Goal: Transaction & Acquisition: Purchase product/service

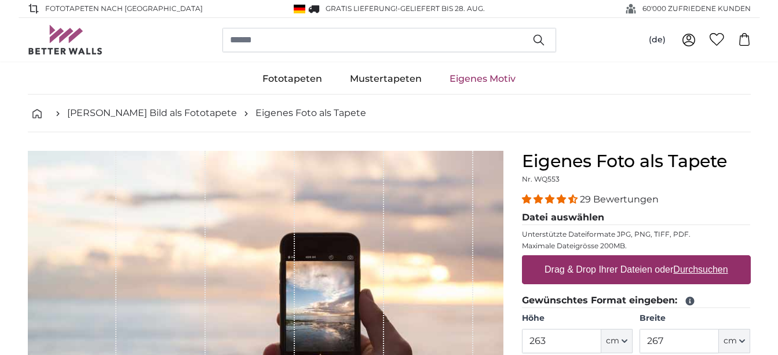
type input "263"
click at [672, 342] on input "267" at bounding box center [679, 341] width 79 height 24
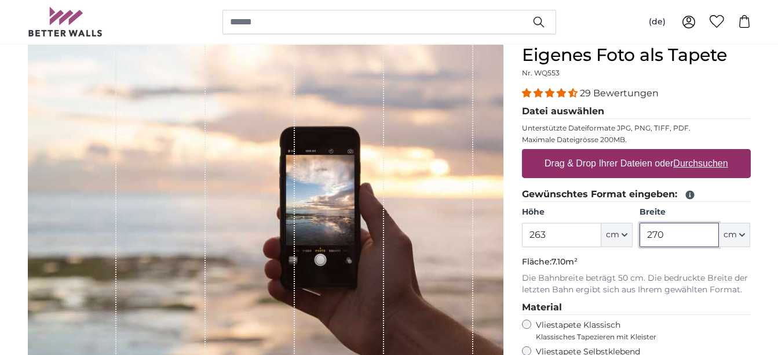
scroll to position [112, 0]
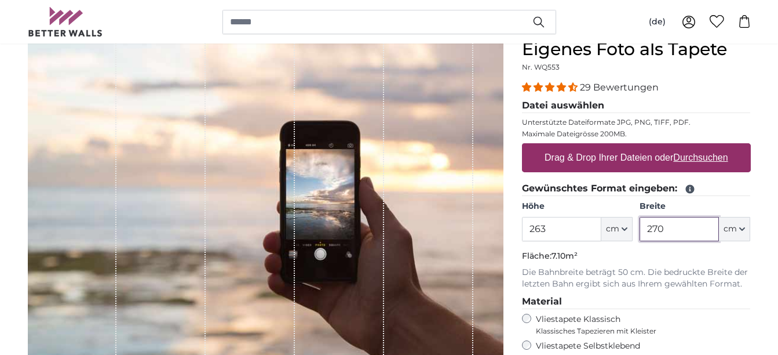
type input "270"
click at [602, 260] on p "Fläche: 7.10m²" at bounding box center [636, 256] width 229 height 12
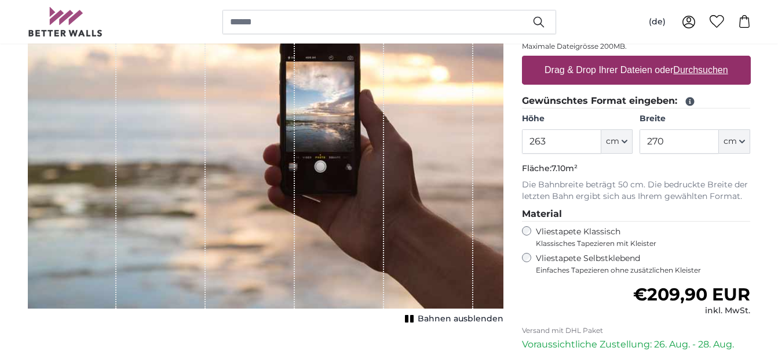
scroll to position [168, 0]
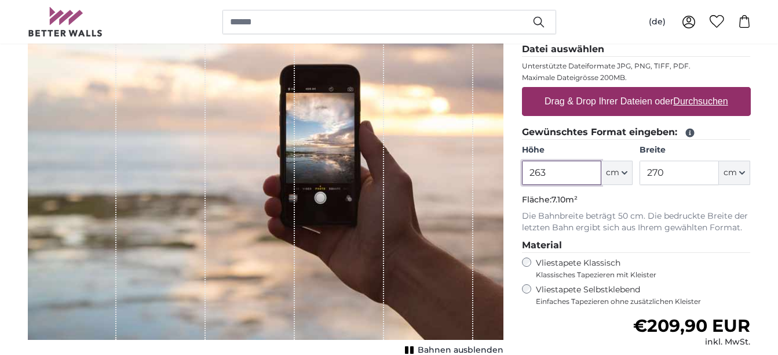
click at [565, 176] on input "263" at bounding box center [561, 173] width 79 height 24
type input "264"
click at [531, 332] on div "Normaler Preis €209,90 EUR inkl. MwSt." at bounding box center [636, 331] width 229 height 32
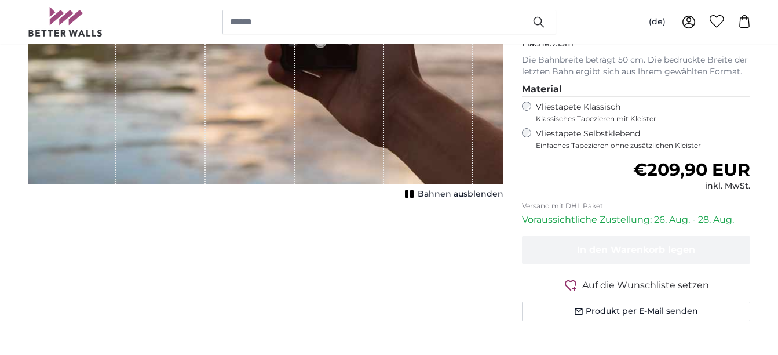
scroll to position [0, 0]
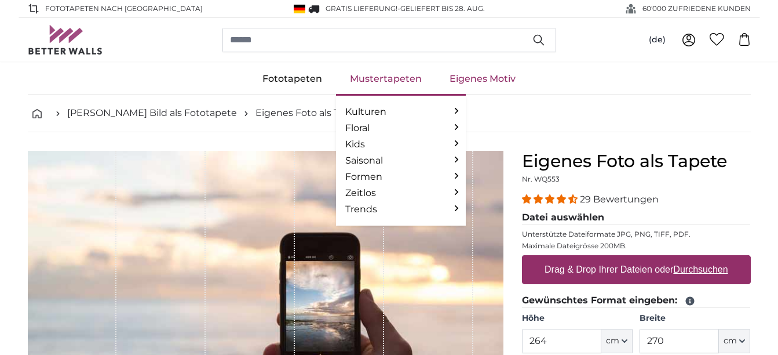
click at [376, 83] on link "Mustertapeten" at bounding box center [386, 79] width 100 height 30
